Goal: Information Seeking & Learning: Learn about a topic

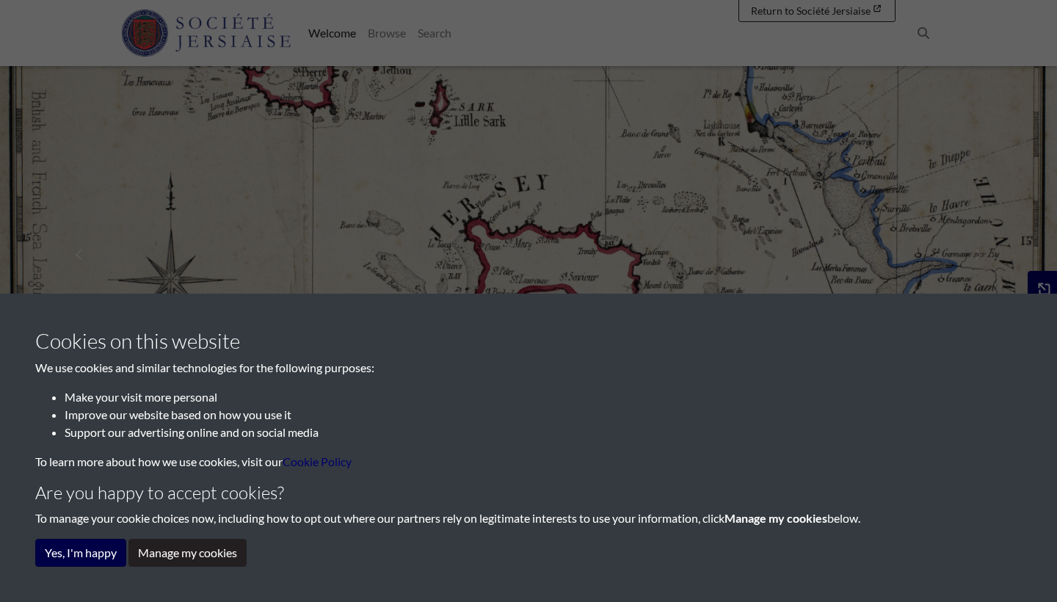
click at [106, 550] on button "Yes, I'm happy" at bounding box center [80, 553] width 91 height 28
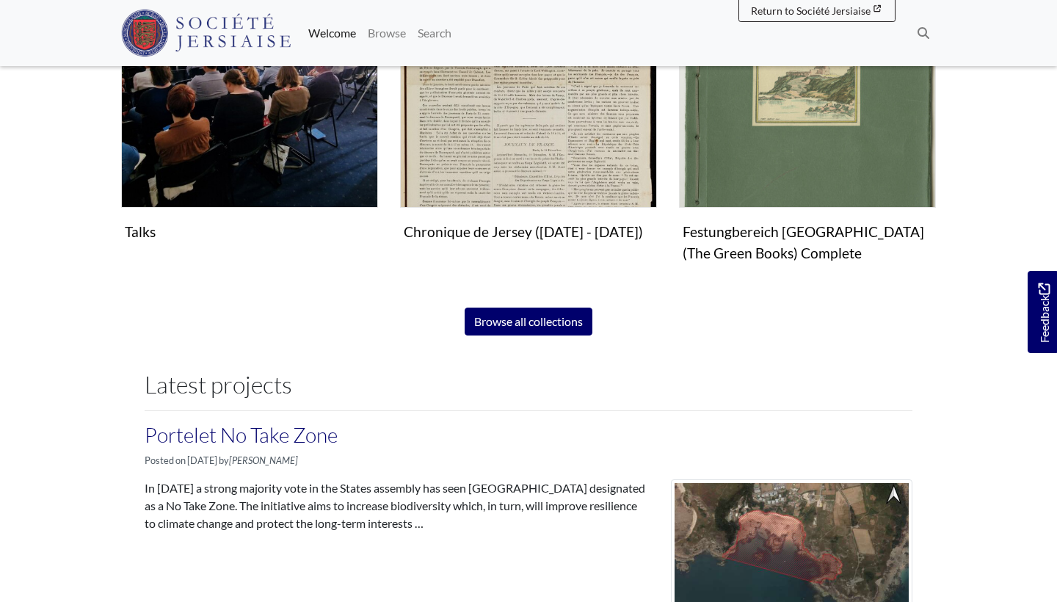
scroll to position [1021, 0]
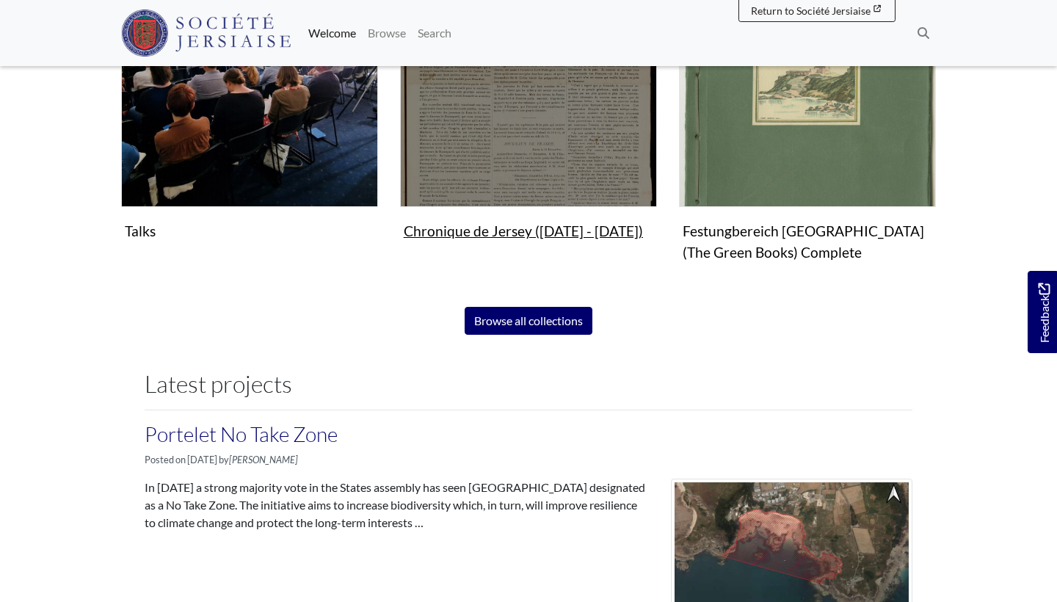
click at [536, 150] on img "Subcollection" at bounding box center [528, 78] width 257 height 257
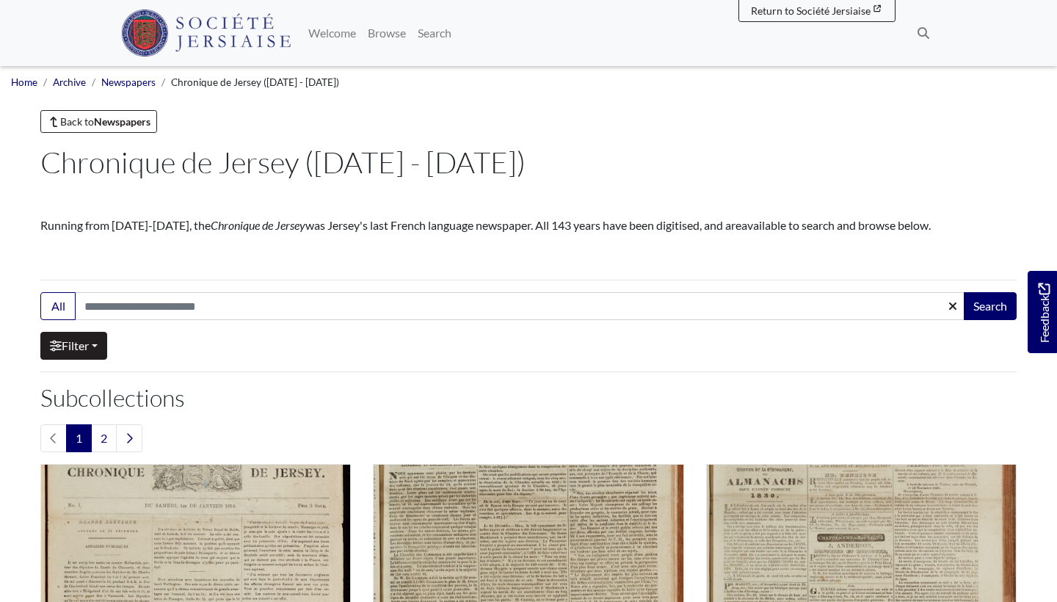
click at [90, 351] on link "Filter" at bounding box center [73, 346] width 67 height 28
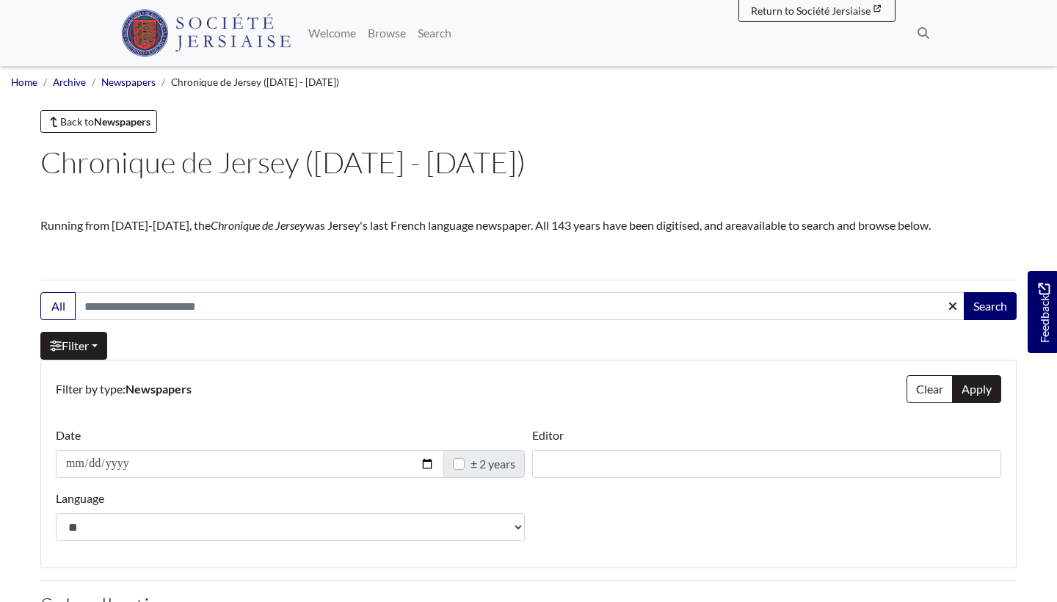
click at [90, 351] on link "Filter" at bounding box center [73, 346] width 67 height 28
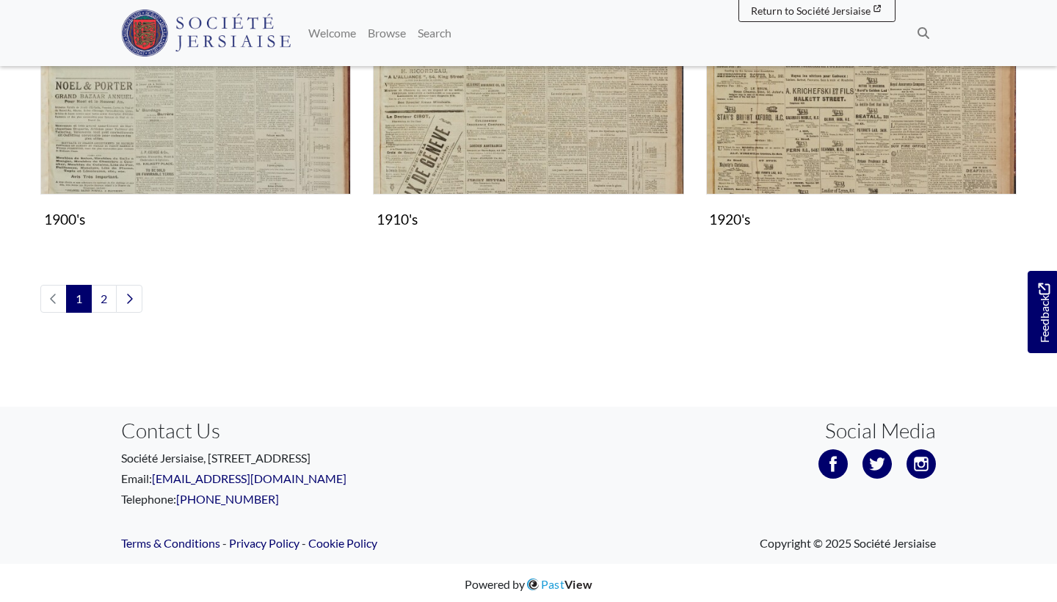
scroll to position [1745, 0]
click at [105, 291] on link "2" at bounding box center [104, 299] width 26 height 28
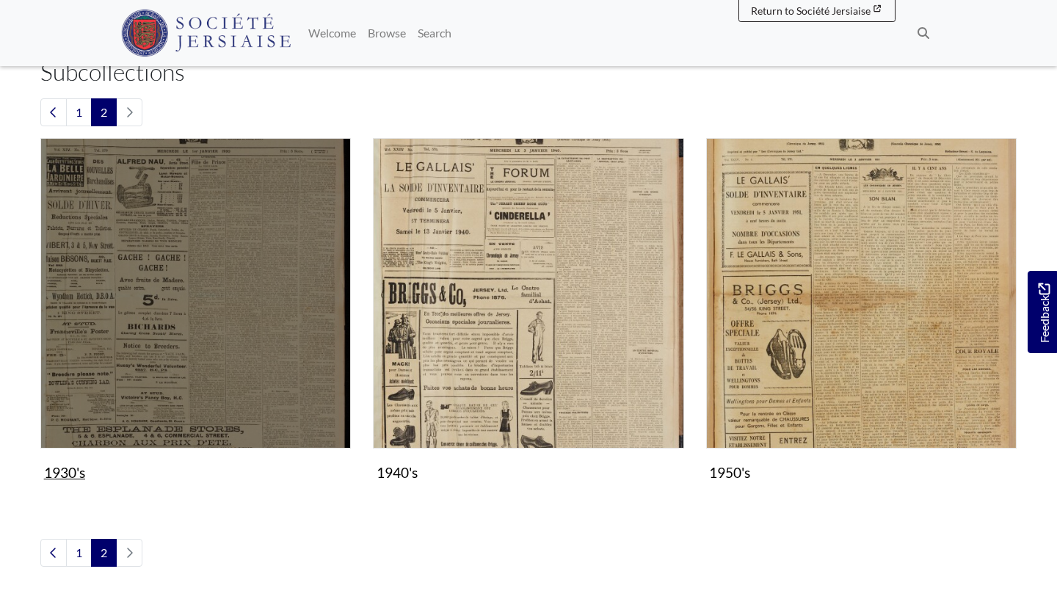
scroll to position [323, 0]
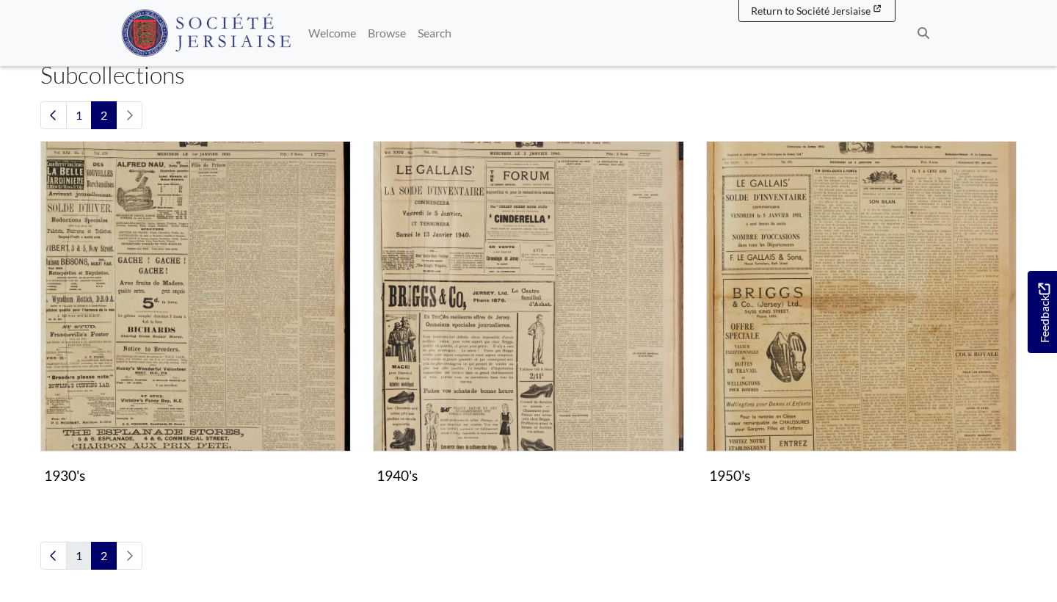
click at [85, 550] on link "1" at bounding box center [79, 555] width 26 height 28
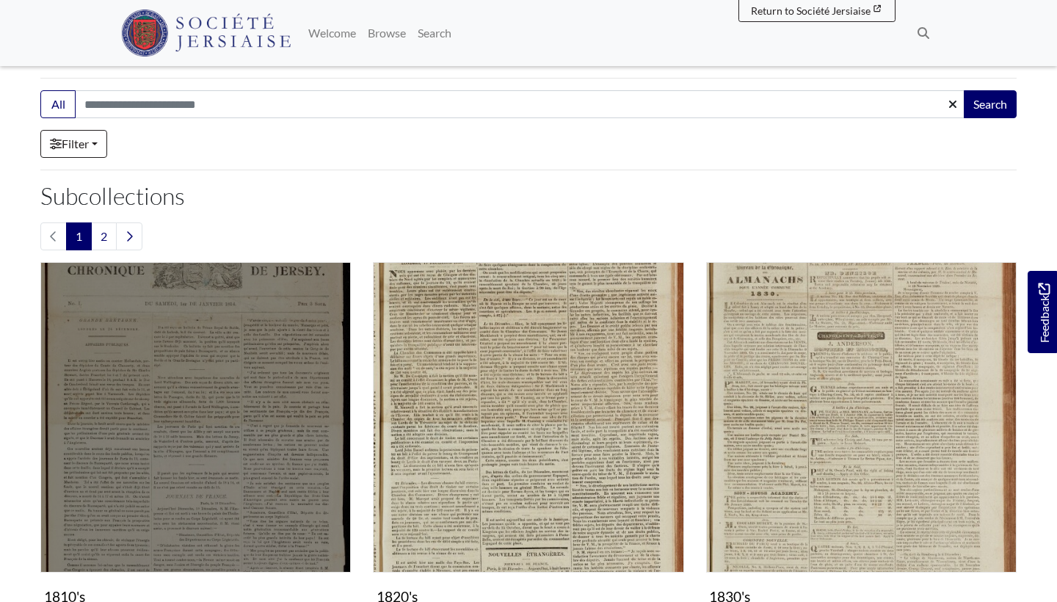
scroll to position [203, 0]
click at [226, 430] on img "Subcollection" at bounding box center [195, 416] width 310 height 310
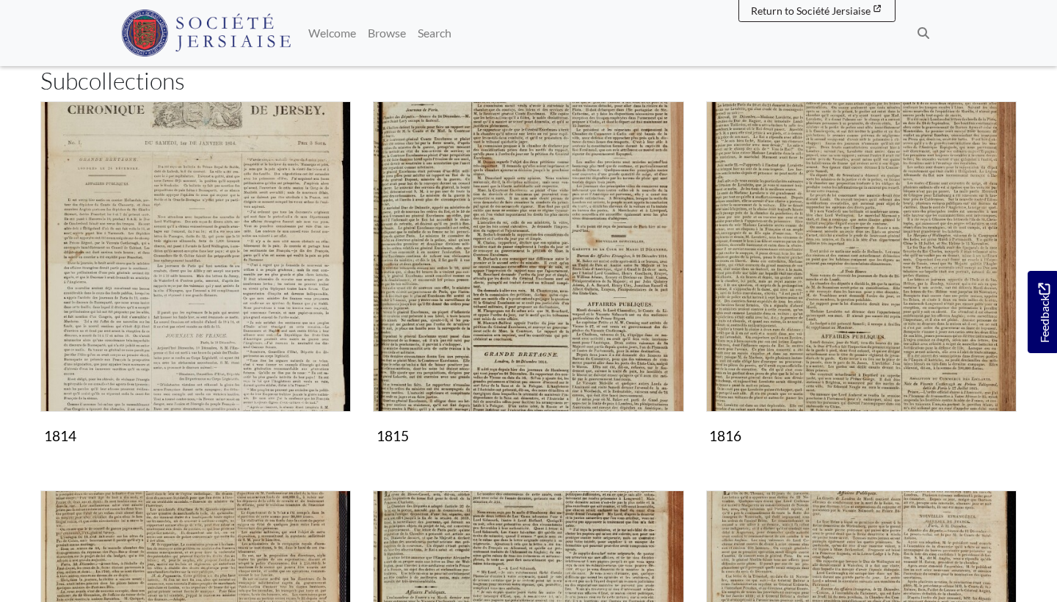
scroll to position [210, 0]
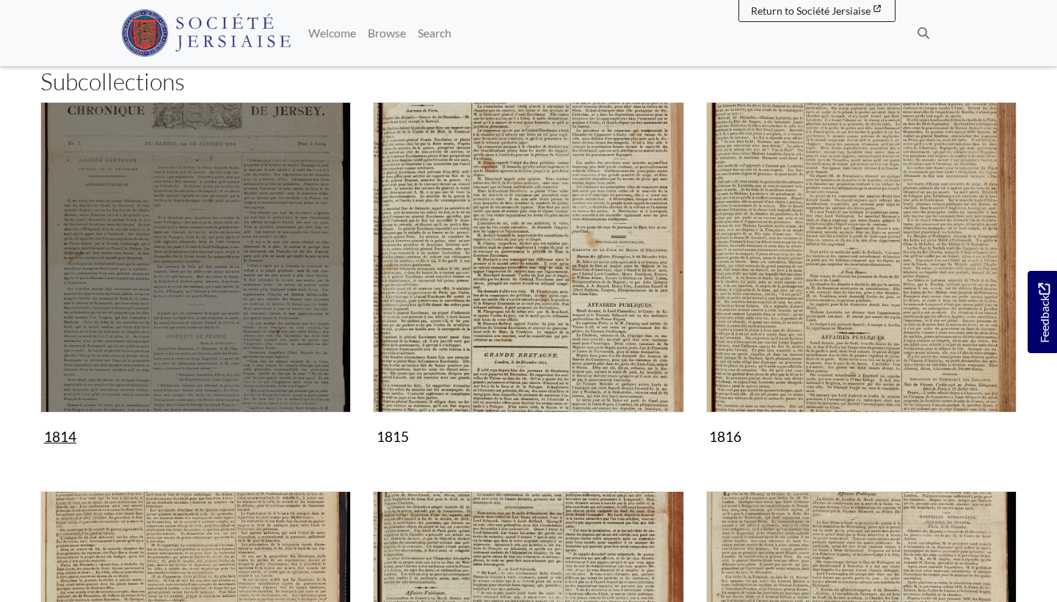
click at [246, 314] on img "Subcollection" at bounding box center [195, 257] width 310 height 310
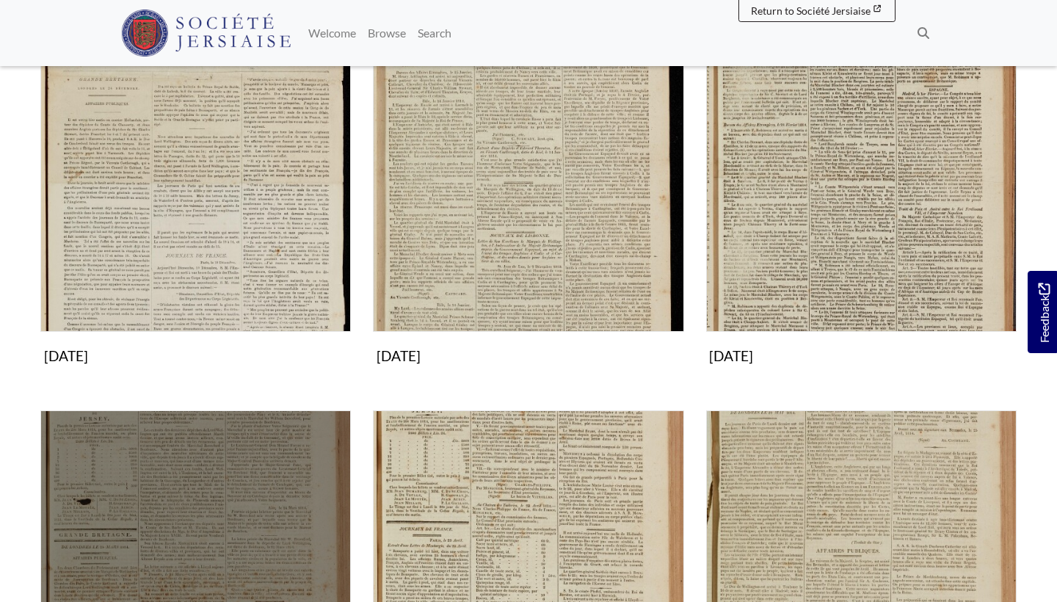
scroll to position [285, 0]
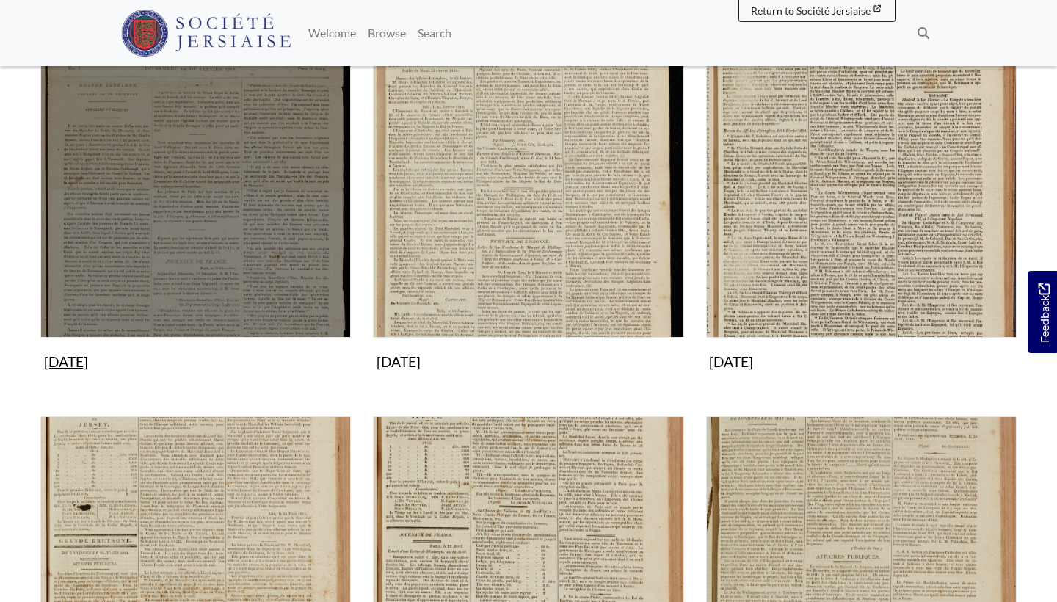
click at [249, 262] on img "Subcollection" at bounding box center [195, 182] width 310 height 310
